Goal: Task Accomplishment & Management: Complete application form

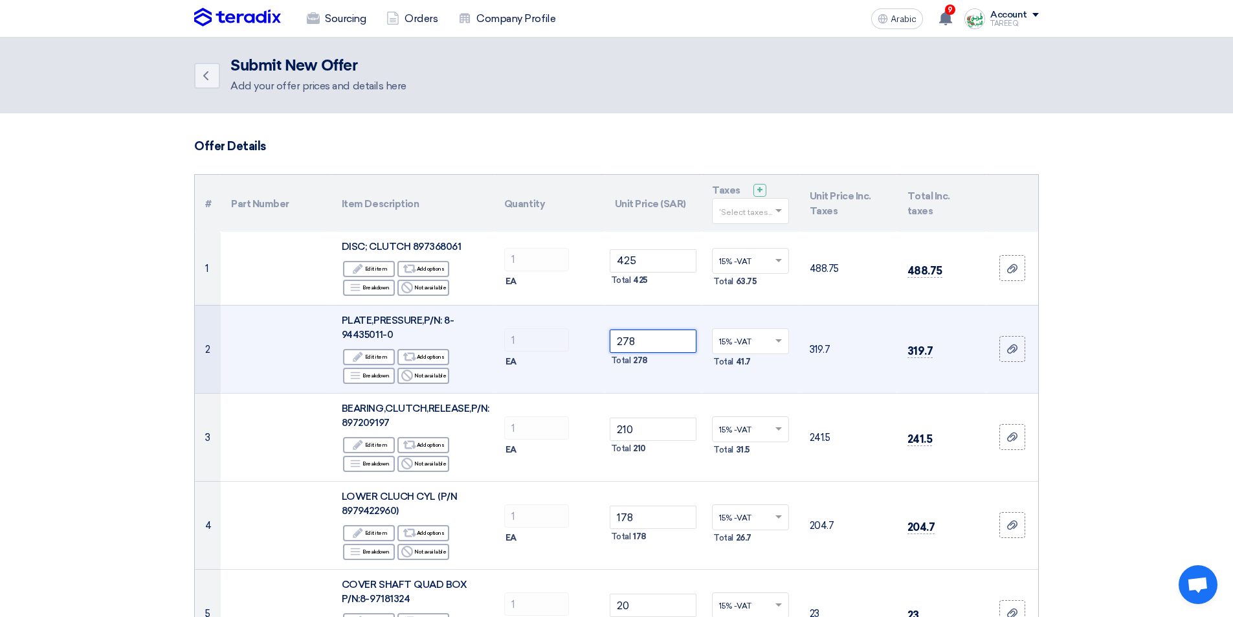
drag, startPoint x: 661, startPoint y: 341, endPoint x: 530, endPoint y: 355, distance: 131.6
click at [530, 355] on tr "2 PLATE,PRESSURE,P/N: 8-94435011-0 Edit Edit item Alternative Add options Break…" at bounding box center [617, 349] width 844 height 88
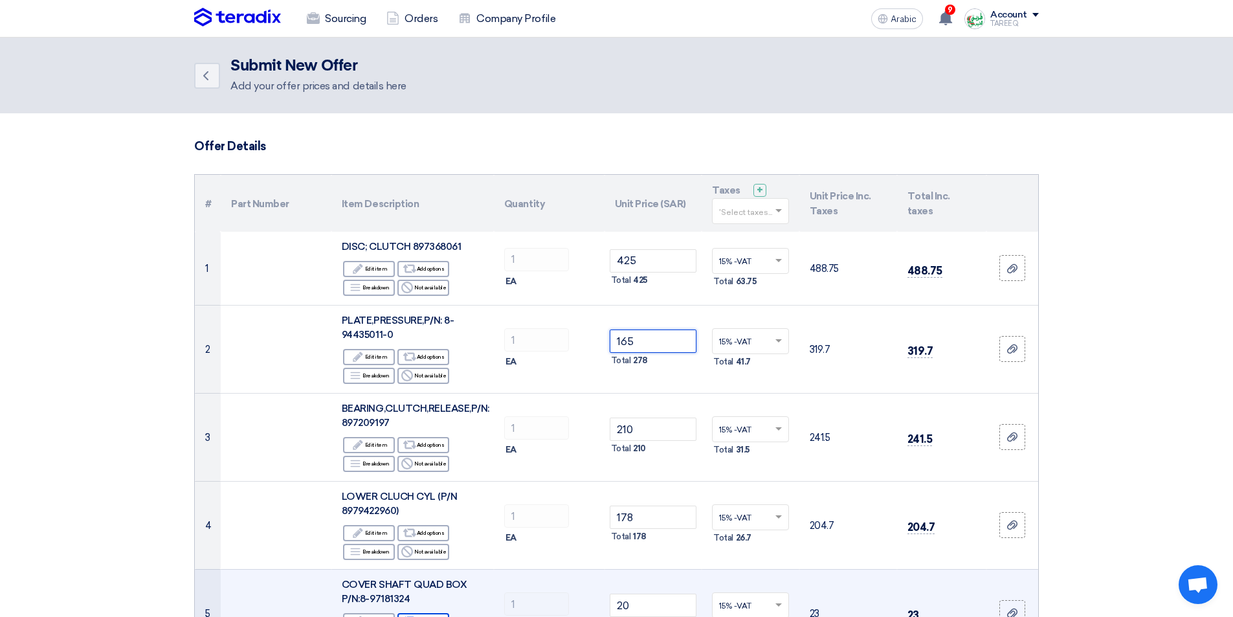
type input "165"
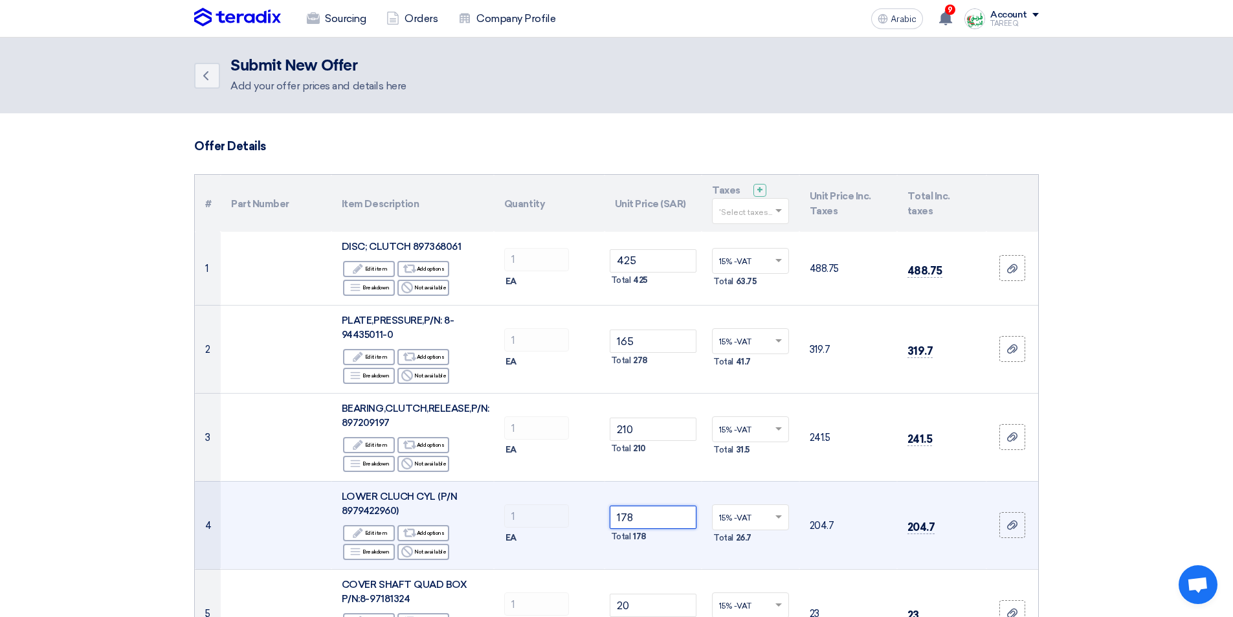
drag, startPoint x: 658, startPoint y: 520, endPoint x: 541, endPoint y: 535, distance: 118.8
click at [541, 535] on tr "4 LOWER CLUCH CYL (P/N 8979422960) Edit Edit item Alternative Add options Break…" at bounding box center [617, 525] width 844 height 88
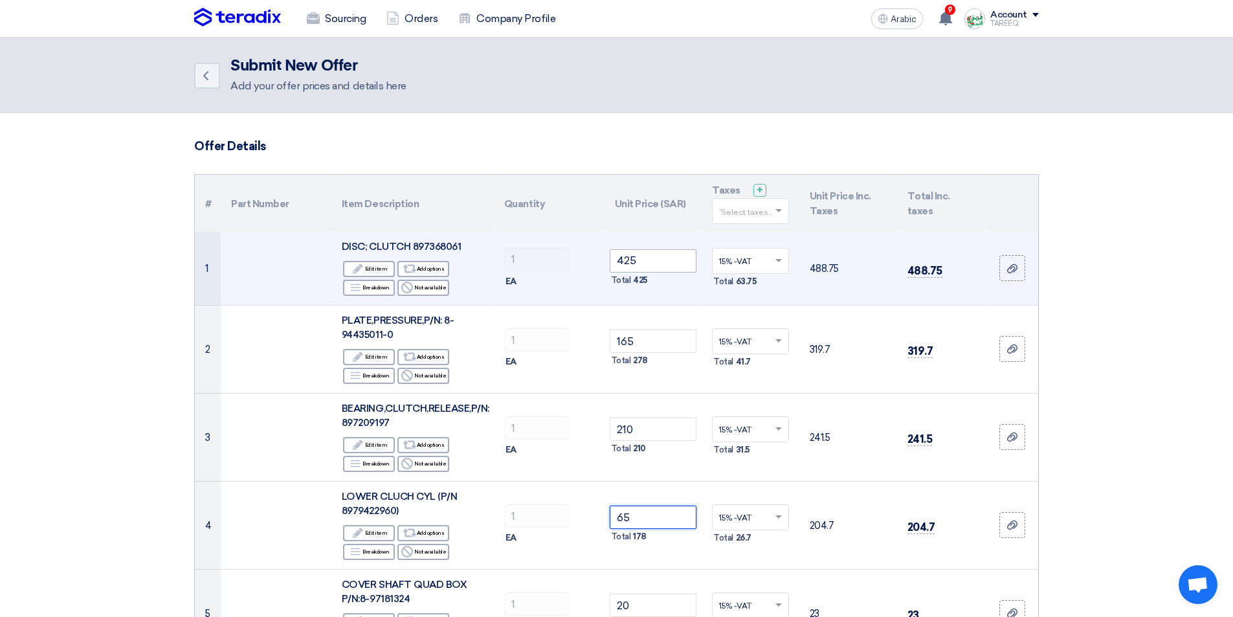
type input "65"
click at [675, 261] on input "425" at bounding box center [653, 260] width 87 height 23
type input "4"
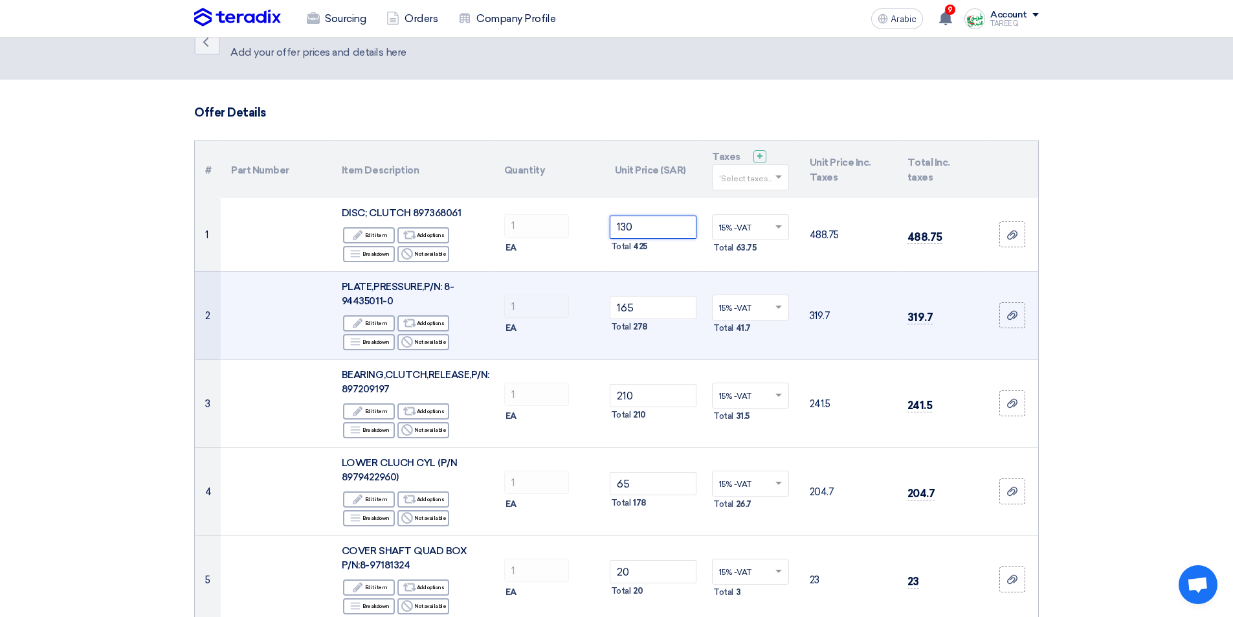
scroll to position [129, 0]
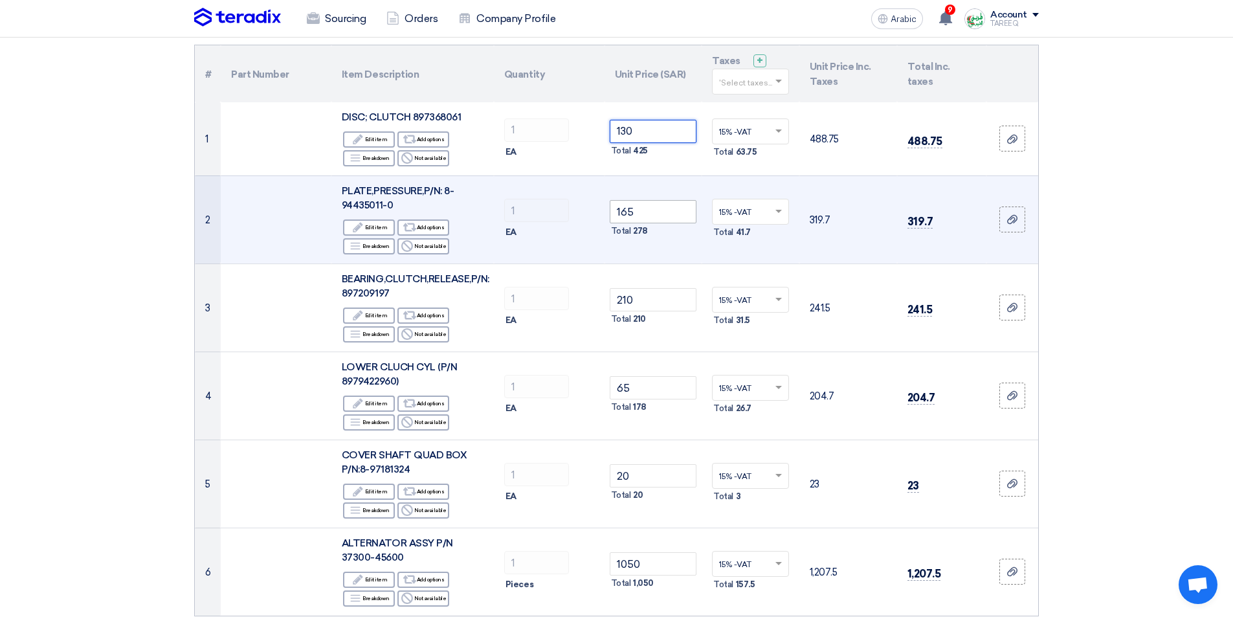
type input "130"
click at [658, 208] on input "165" at bounding box center [653, 211] width 87 height 23
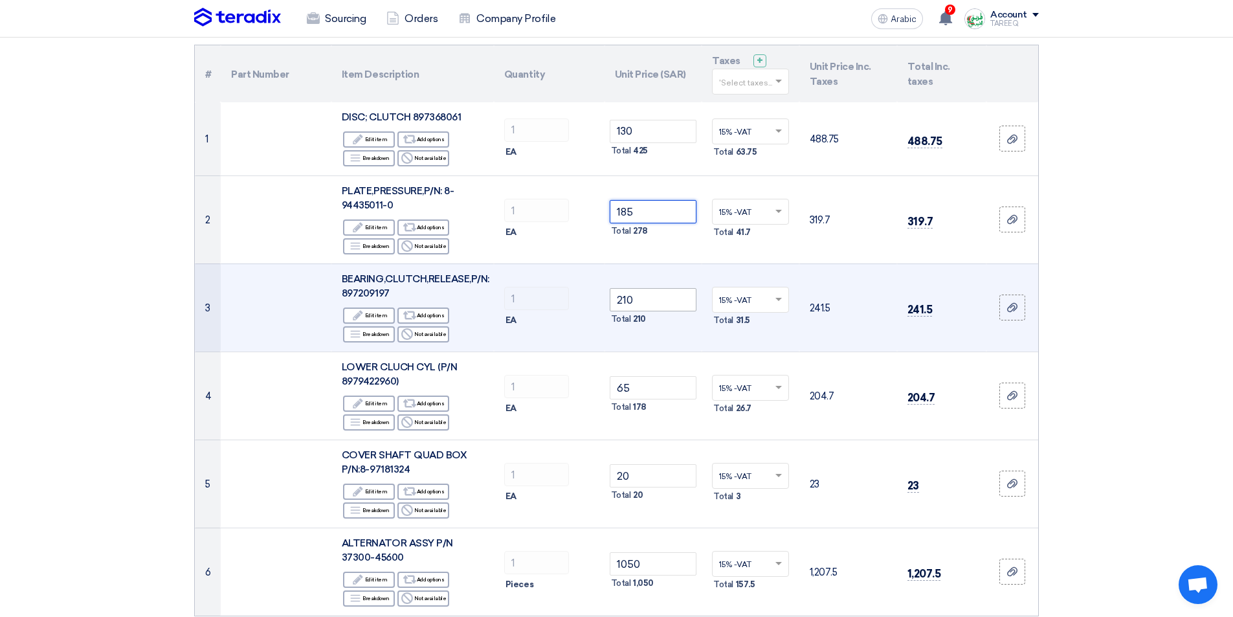
type input "185"
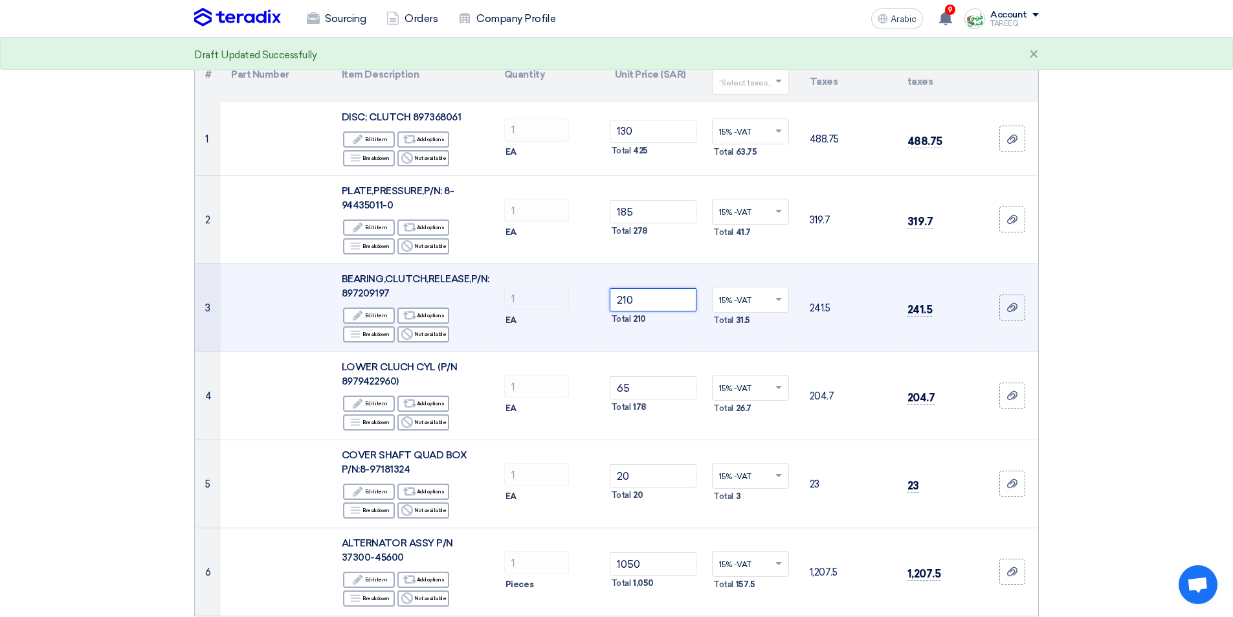
click at [548, 304] on tr "3 BEARING,[PERSON_NAME],RELEASE,P/N: 897209197 Edit Edit item Alternative Add o…" at bounding box center [617, 308] width 844 height 88
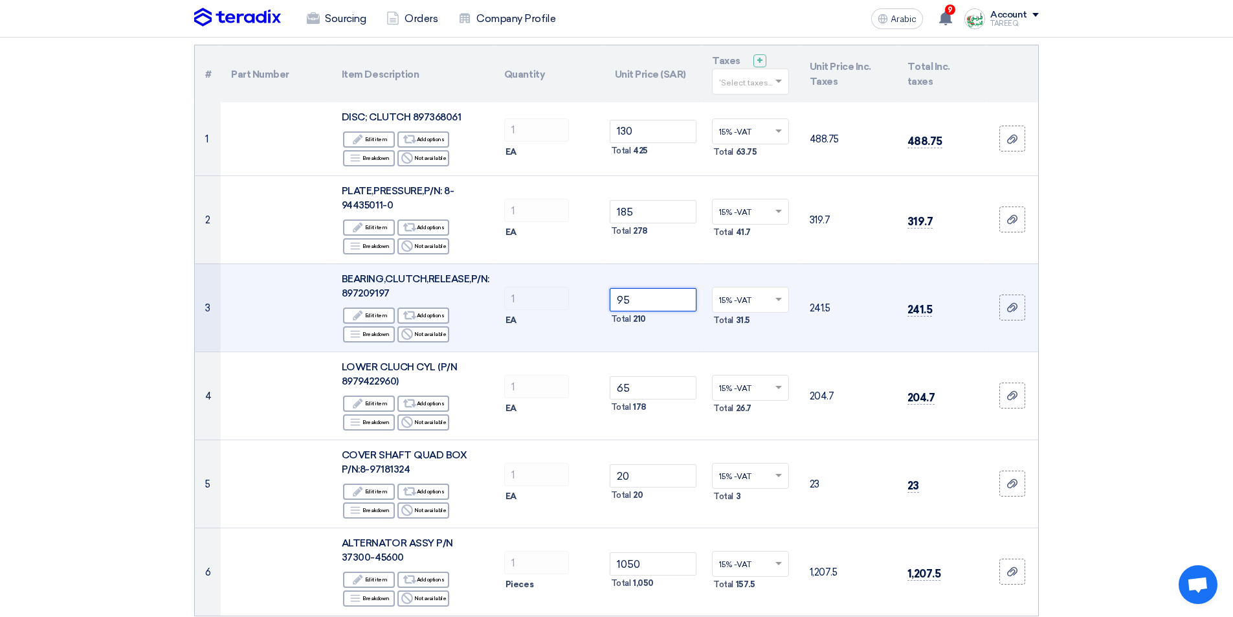
type input "95"
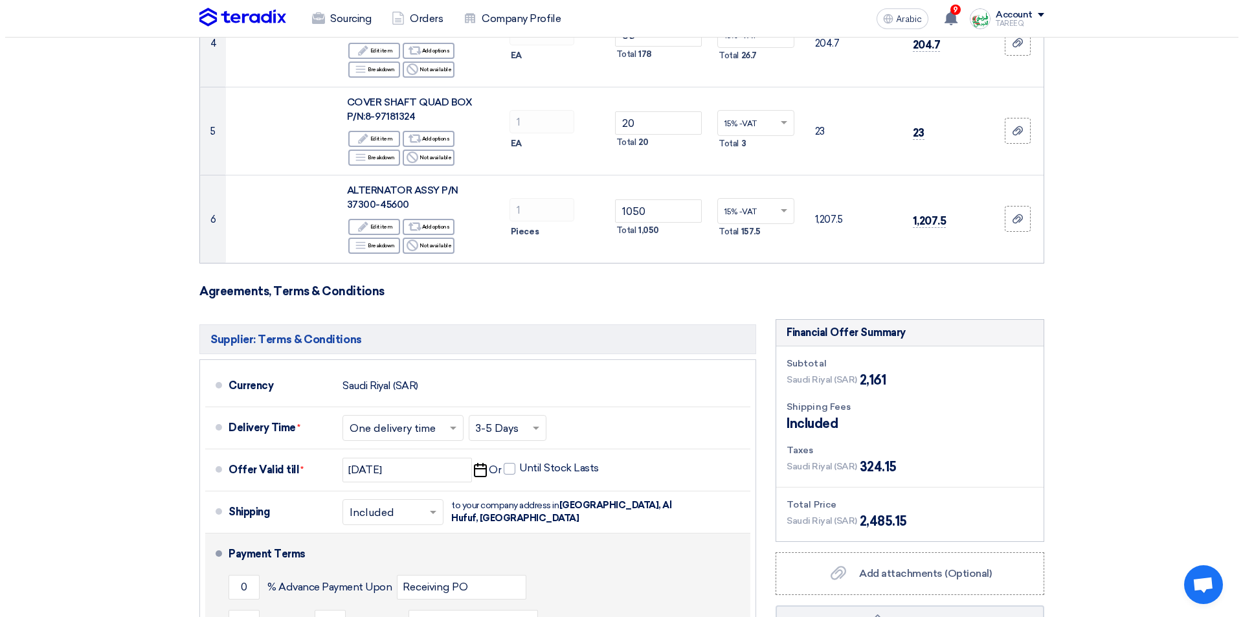
scroll to position [647, 0]
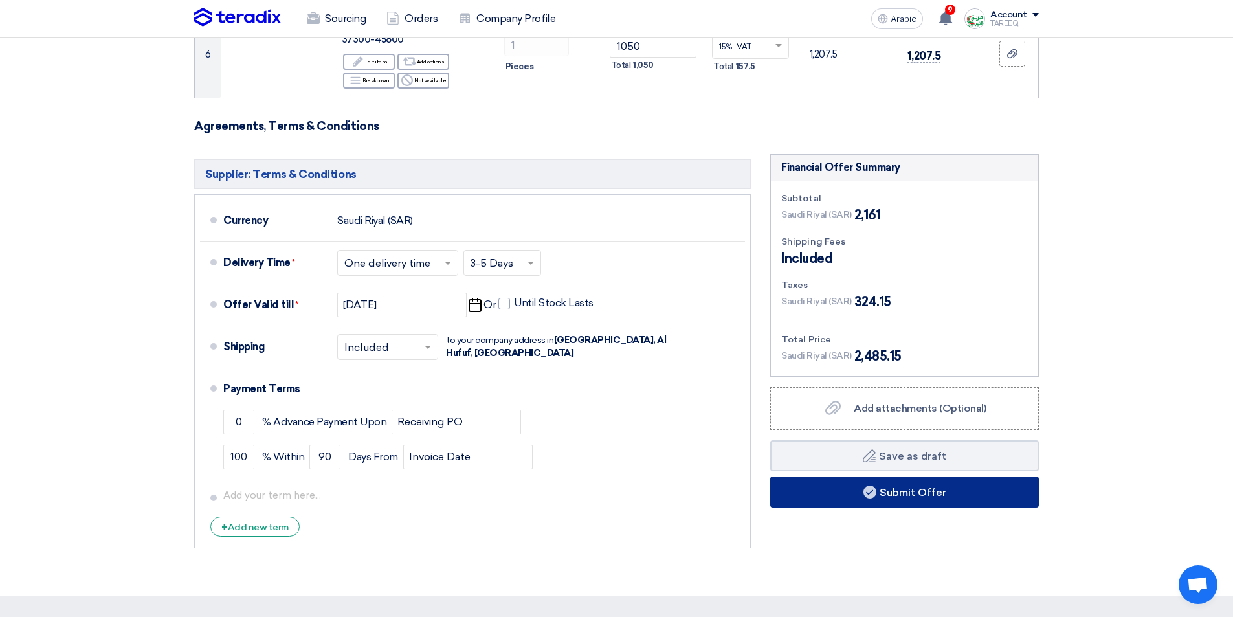
click at [793, 491] on button "Submit Offer" at bounding box center [905, 492] width 269 height 31
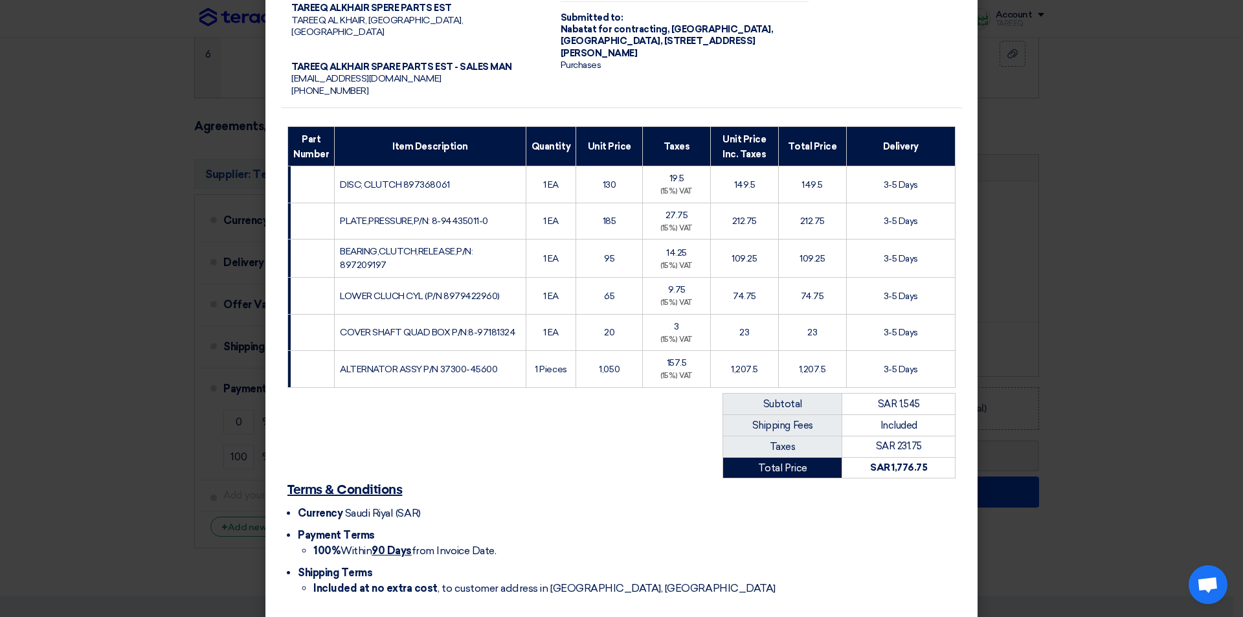
scroll to position [148, 0]
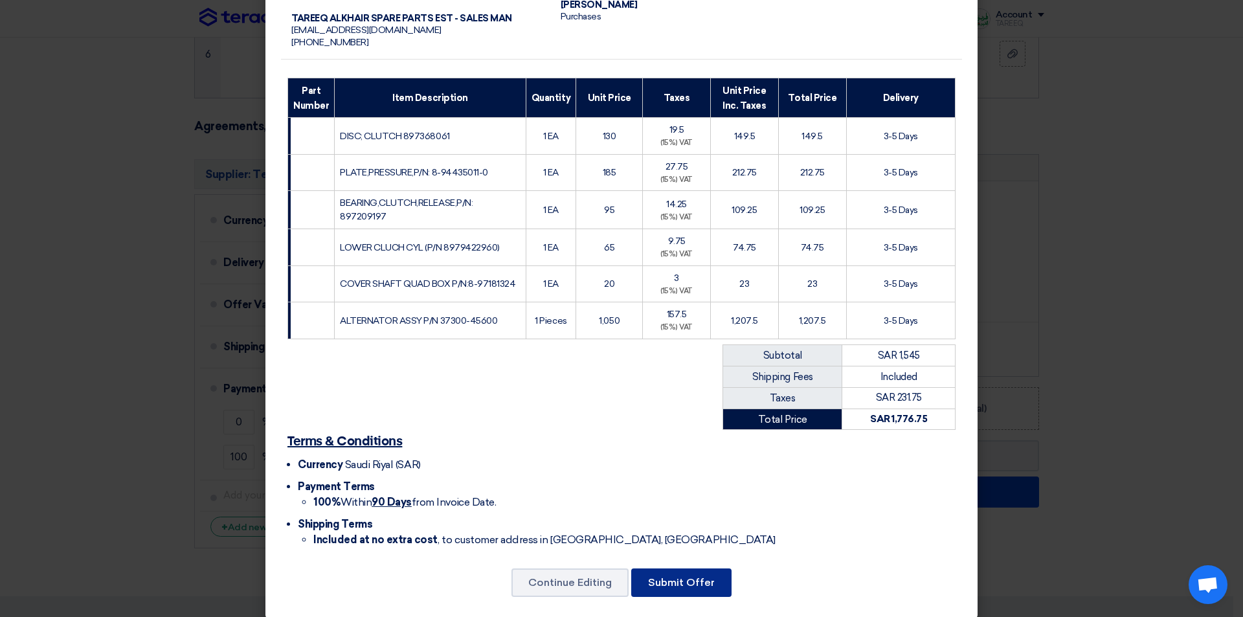
click at [677, 576] on font "Submit Offer" at bounding box center [681, 582] width 67 height 12
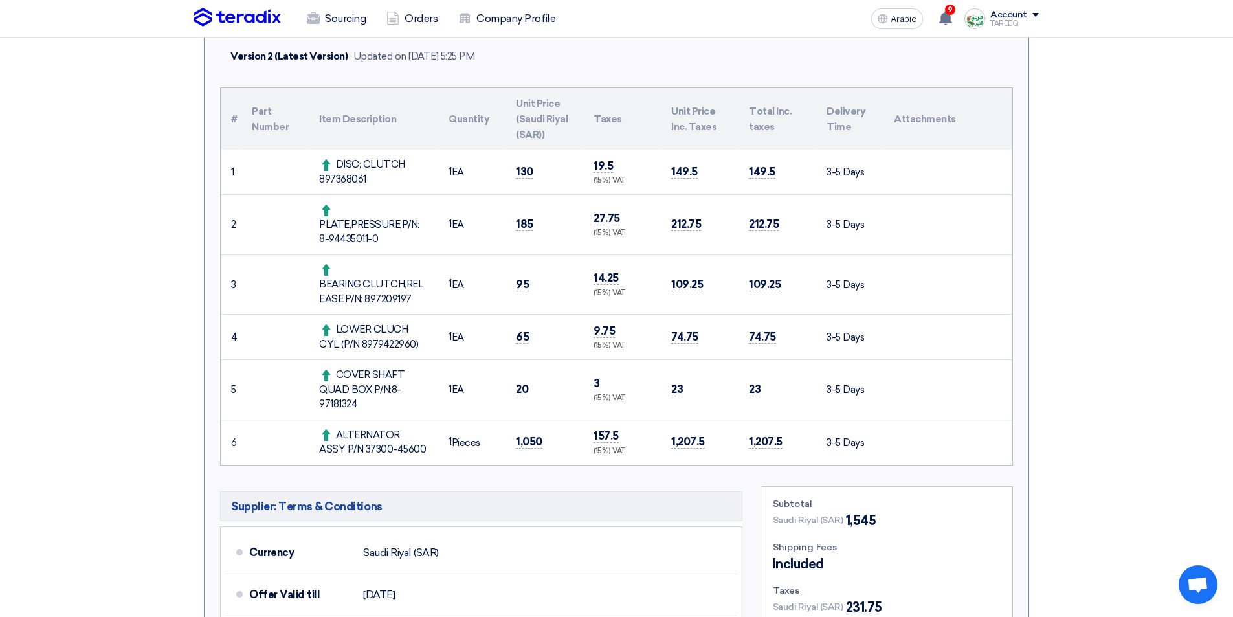
scroll to position [259, 0]
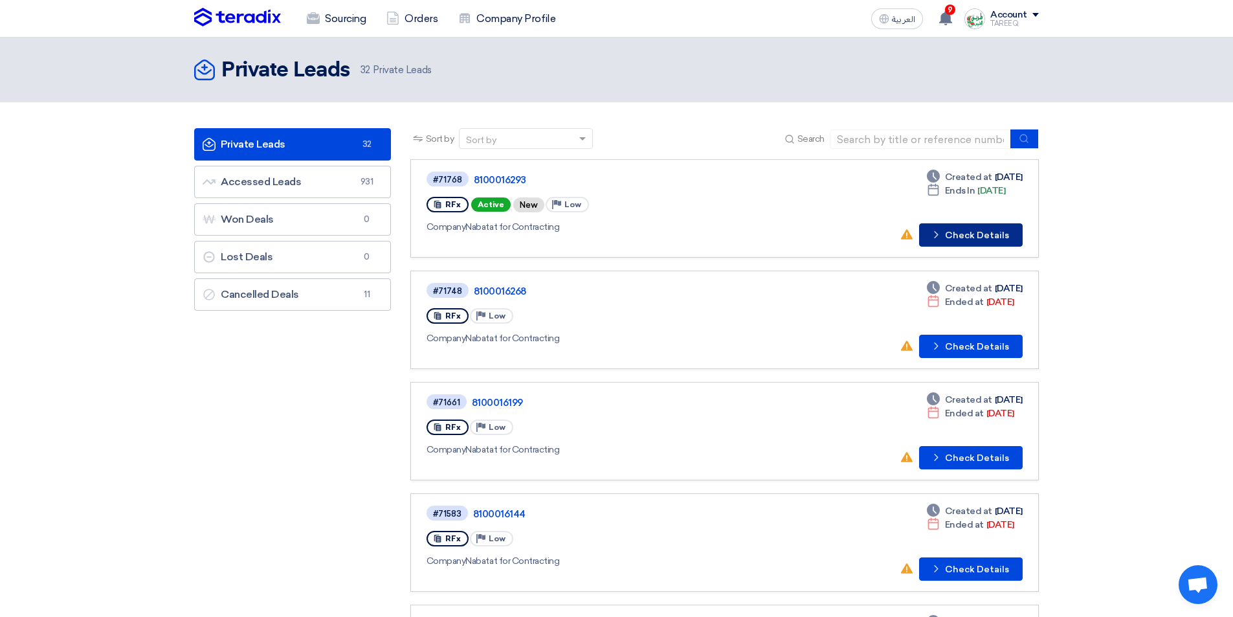
click at [962, 236] on button "Check details Check Details" at bounding box center [971, 234] width 104 height 23
